Goal: Check status: Check status

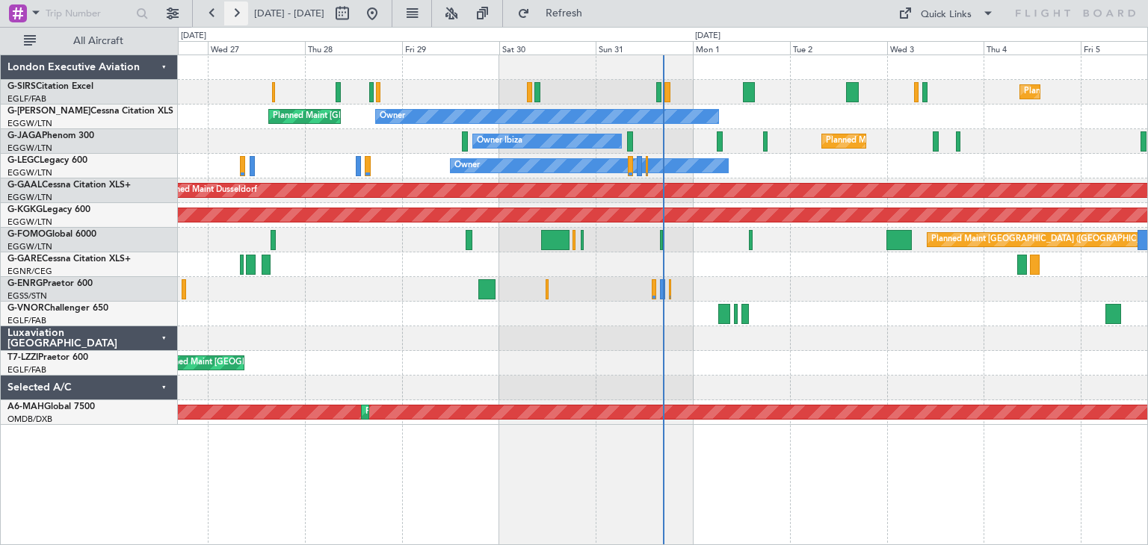
click at [230, 10] on button at bounding box center [236, 13] width 24 height 24
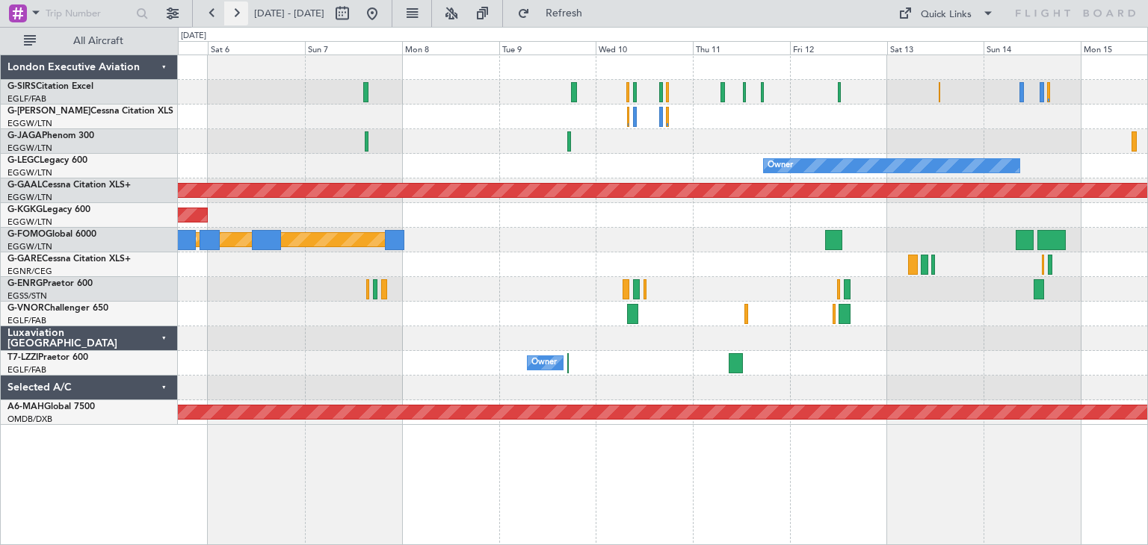
click at [230, 16] on button at bounding box center [236, 13] width 24 height 24
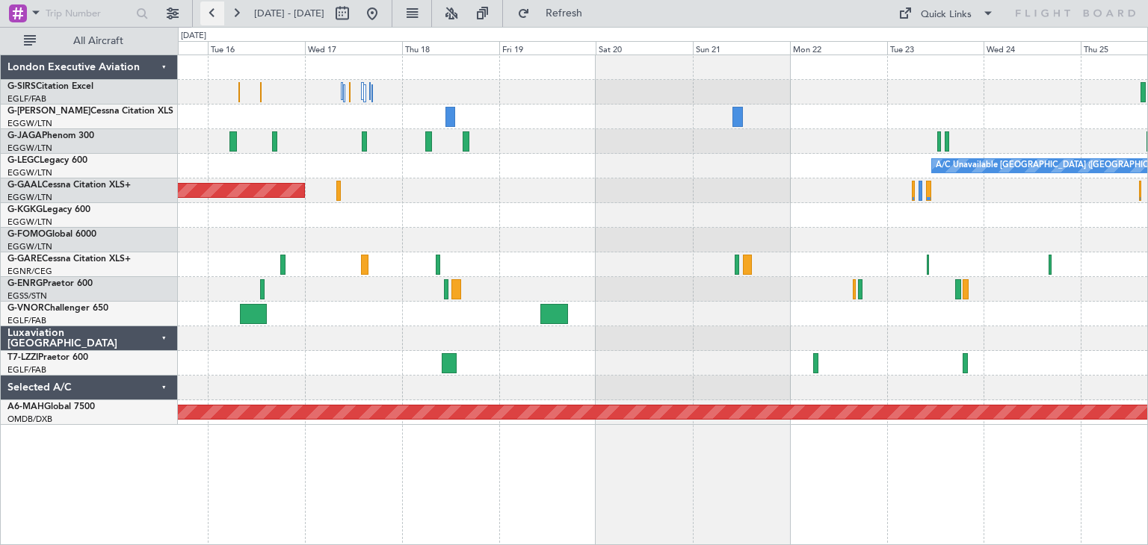
click at [205, 16] on button at bounding box center [212, 13] width 24 height 24
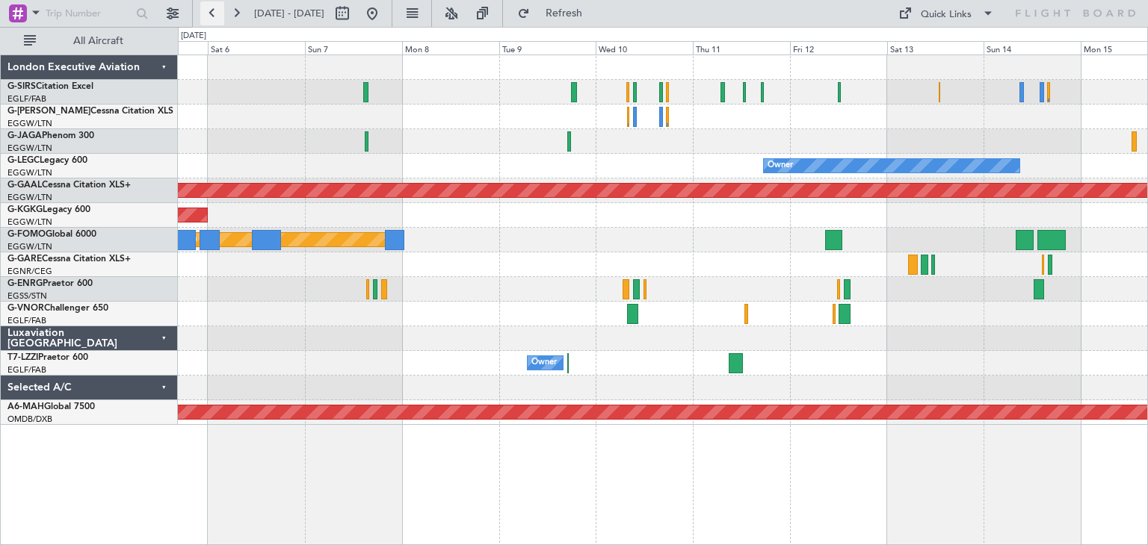
click at [205, 16] on button at bounding box center [212, 13] width 24 height 24
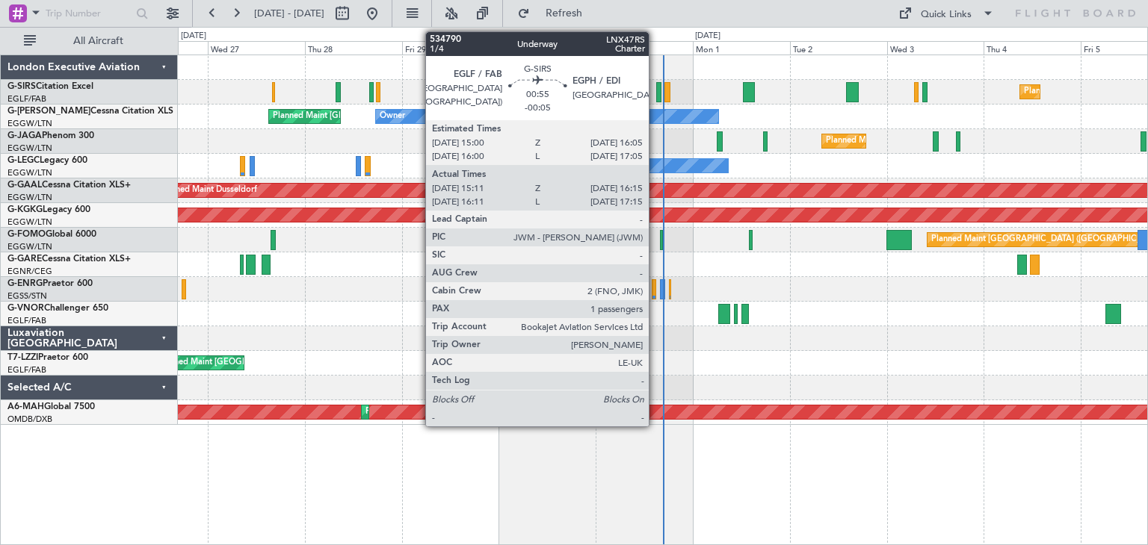
click at [656, 87] on div at bounding box center [658, 92] width 4 height 20
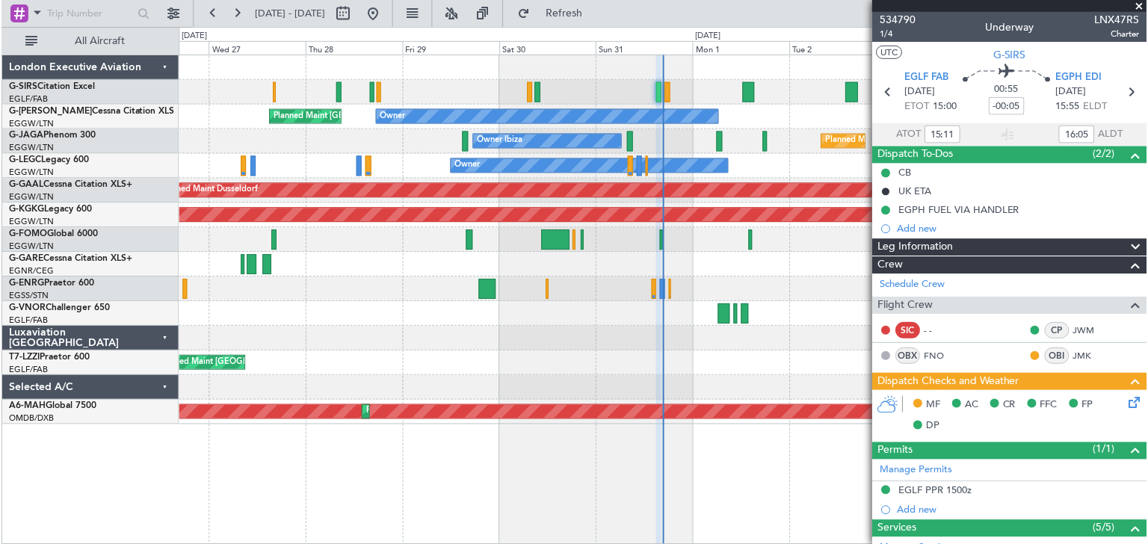
scroll to position [75, 0]
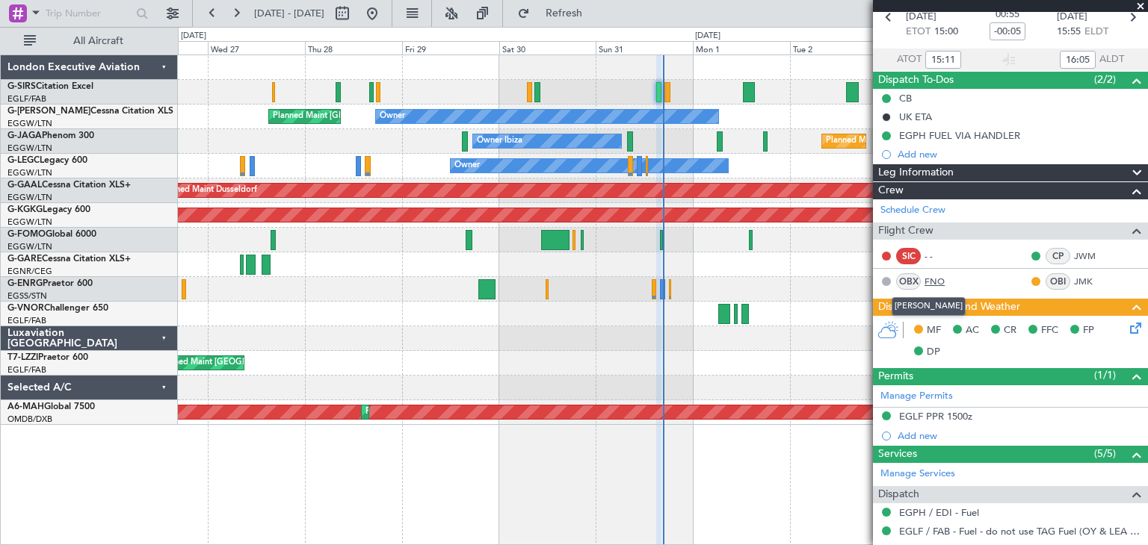
click at [932, 282] on link "FNO" at bounding box center [941, 281] width 34 height 13
